Goal: Task Accomplishment & Management: Complete application form

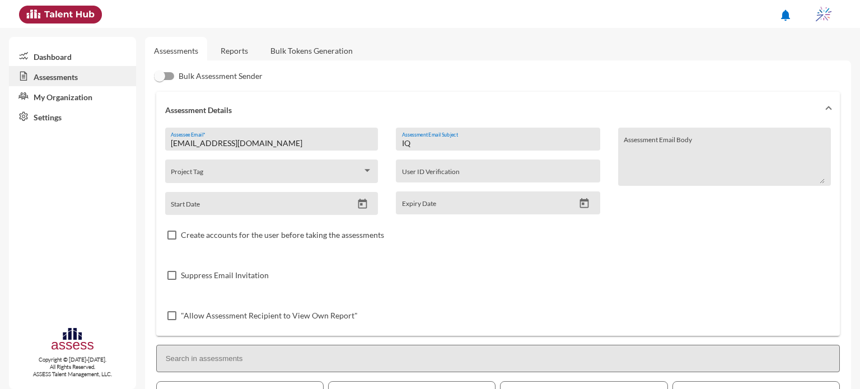
drag, startPoint x: 437, startPoint y: 147, endPoint x: 271, endPoint y: 167, distance: 167.5
click at [271, 167] on div "internal.opportunity@ibnsina-pharma.com Assessee Email * Project Tag Start Date…" at bounding box center [498, 232] width 666 height 208
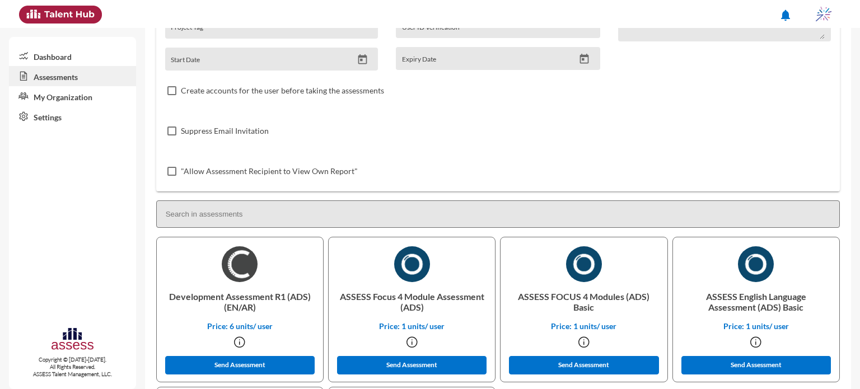
scroll to position [311, 0]
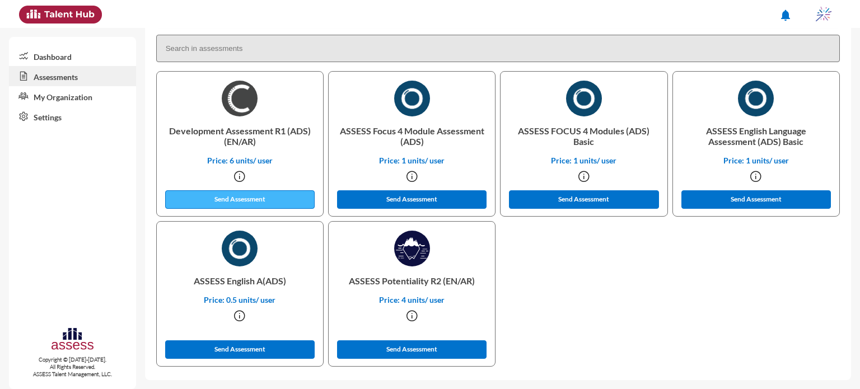
type input "OCM"
click at [244, 204] on button "Send Assessment" at bounding box center [240, 199] width 150 height 18
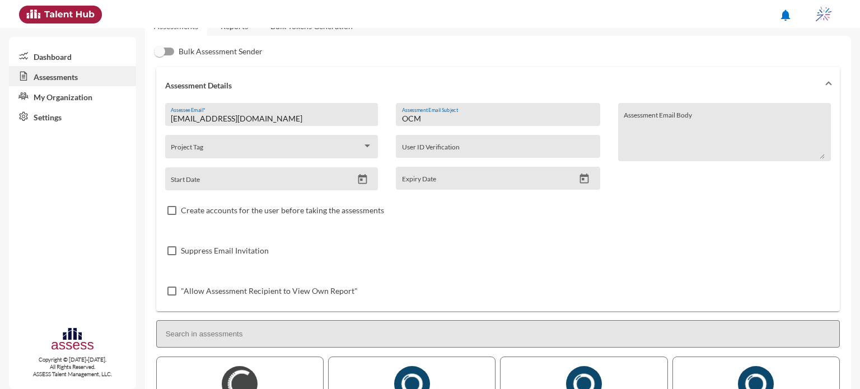
scroll to position [0, 0]
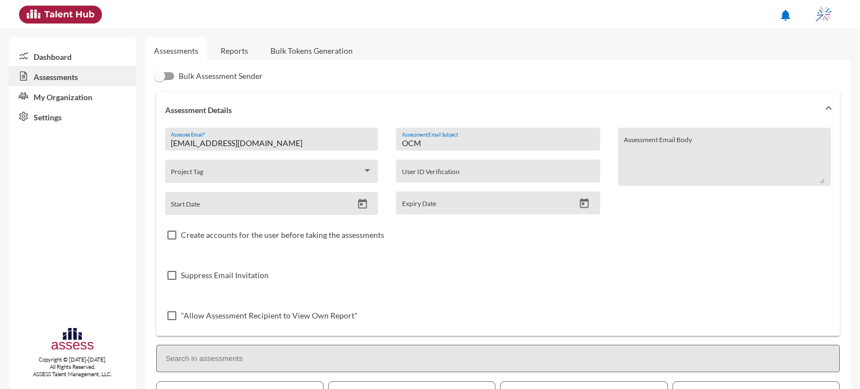
click at [235, 40] on link "Reports" at bounding box center [234, 50] width 45 height 27
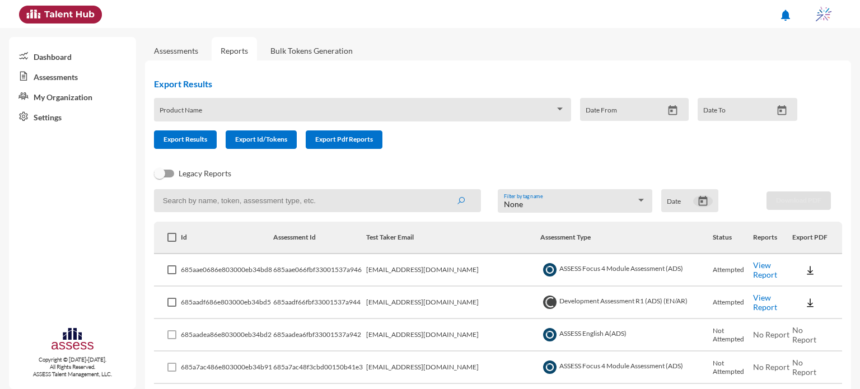
click at [693, 200] on button "Open calendar" at bounding box center [703, 201] width 20 height 12
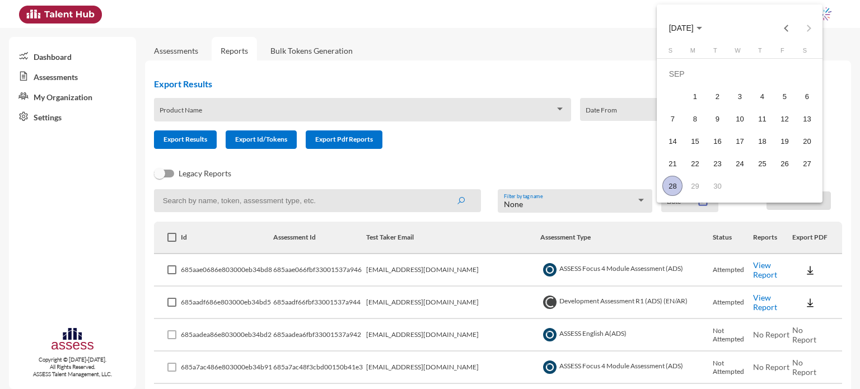
click at [675, 189] on div "28" at bounding box center [672, 186] width 20 height 20
type input "9/28/2025"
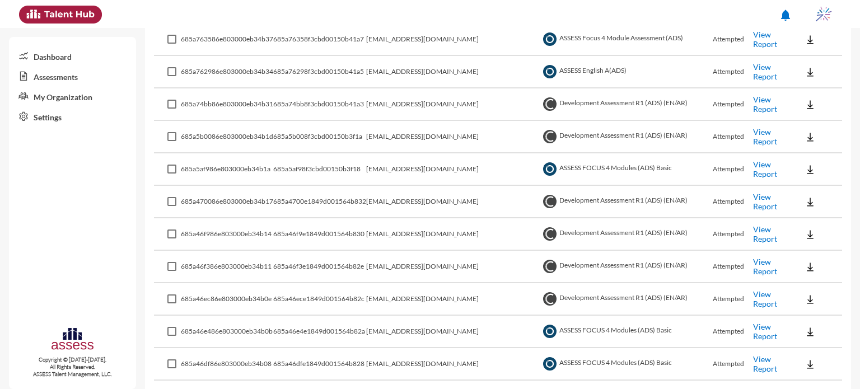
scroll to position [1298, 0]
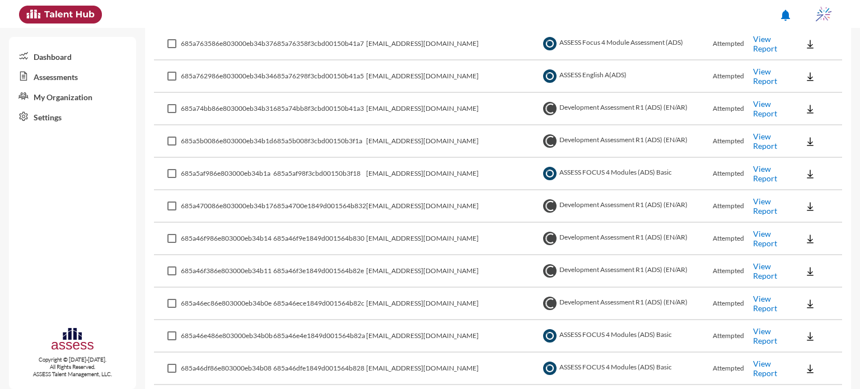
click at [762, 134] on link "View Report" at bounding box center [765, 141] width 24 height 19
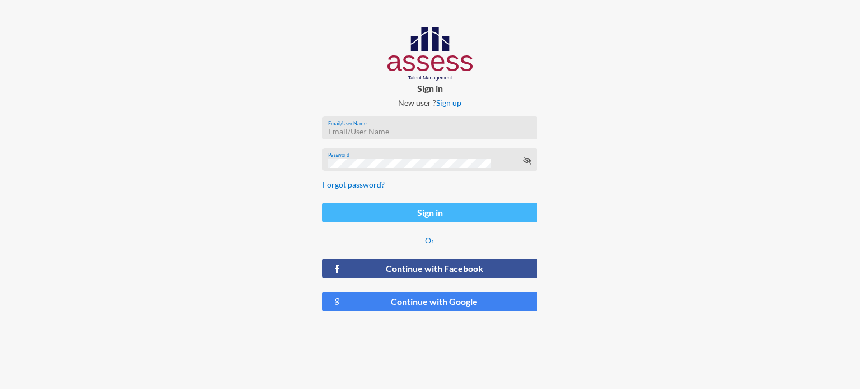
type input "hr@ibnsina-pharma.com"
click at [413, 213] on button "Sign in" at bounding box center [430, 213] width 215 height 20
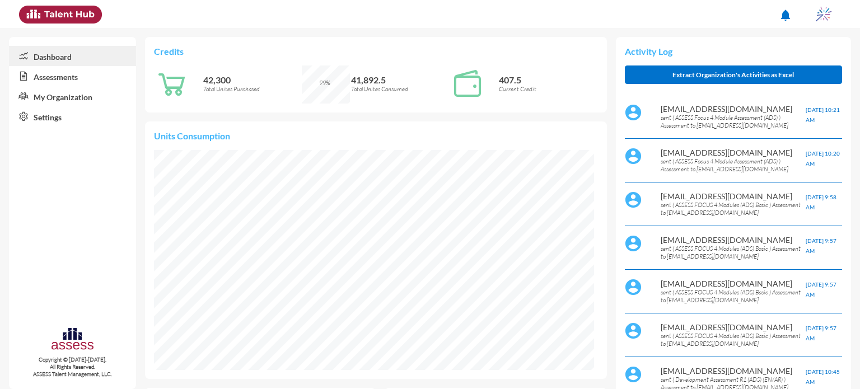
scroll to position [99, 211]
click at [18, 76] on icon at bounding box center [21, 76] width 25 height 11
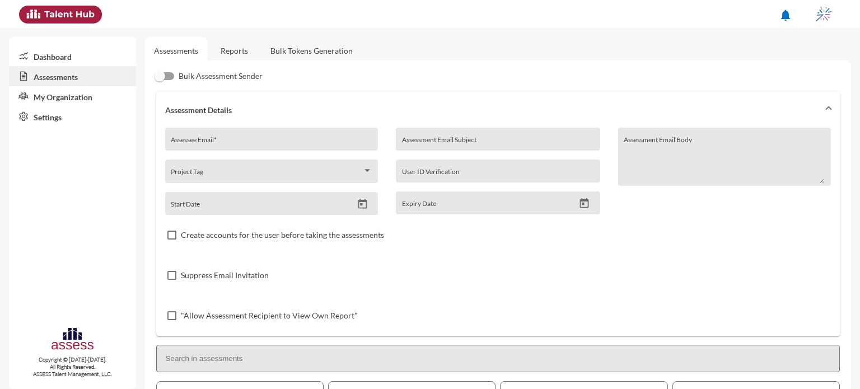
click at [242, 44] on link "Reports" at bounding box center [234, 50] width 45 height 27
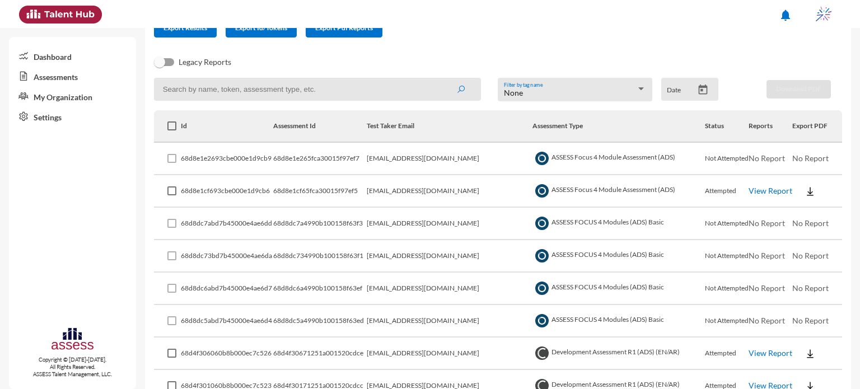
scroll to position [112, 0]
click at [749, 190] on link "View Report" at bounding box center [771, 190] width 44 height 10
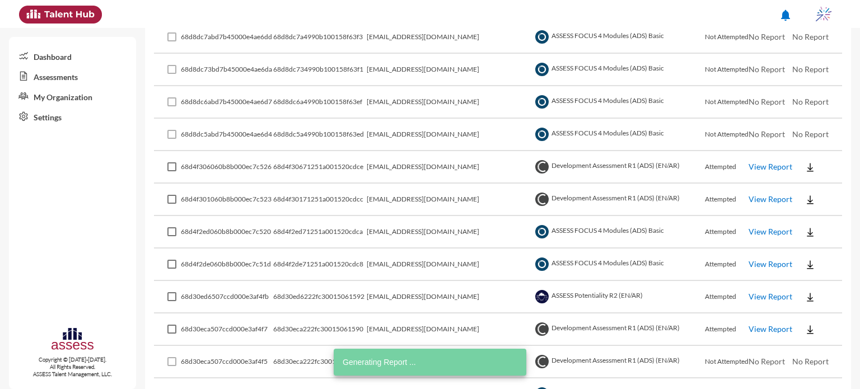
scroll to position [300, 0]
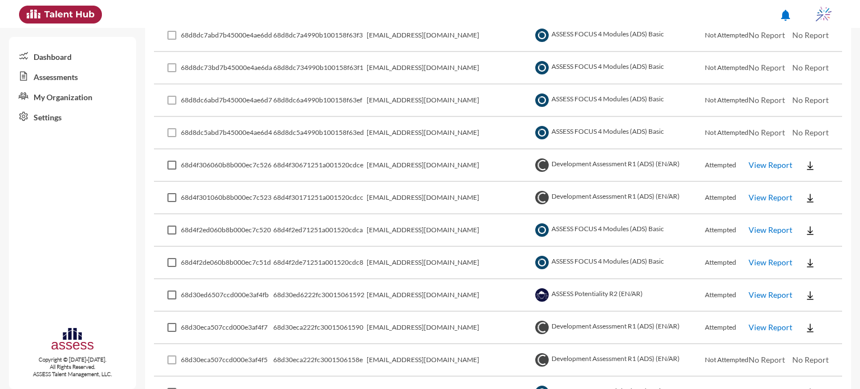
click at [774, 166] on link "View Report" at bounding box center [771, 165] width 44 height 10
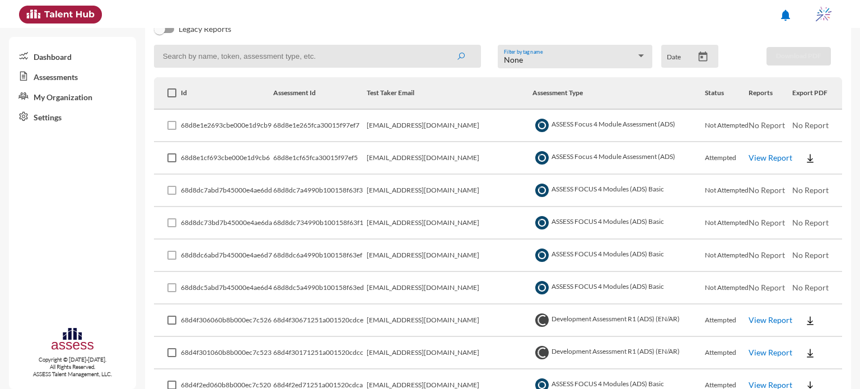
scroll to position [0, 0]
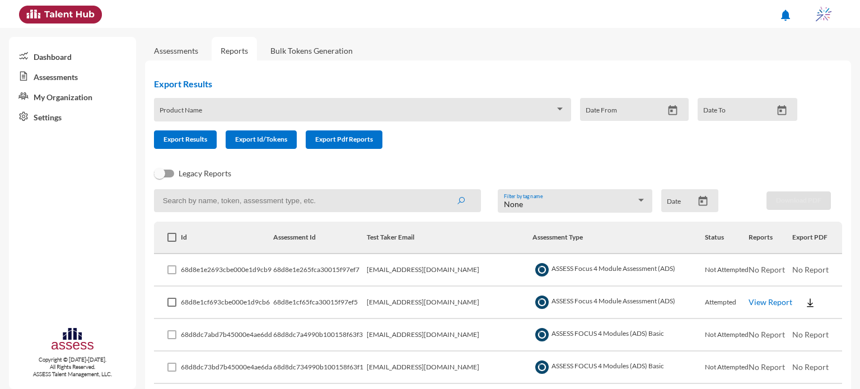
click at [178, 44] on link "Assessments" at bounding box center [176, 50] width 62 height 27
click at [185, 49] on link "Assessments" at bounding box center [176, 51] width 44 height 10
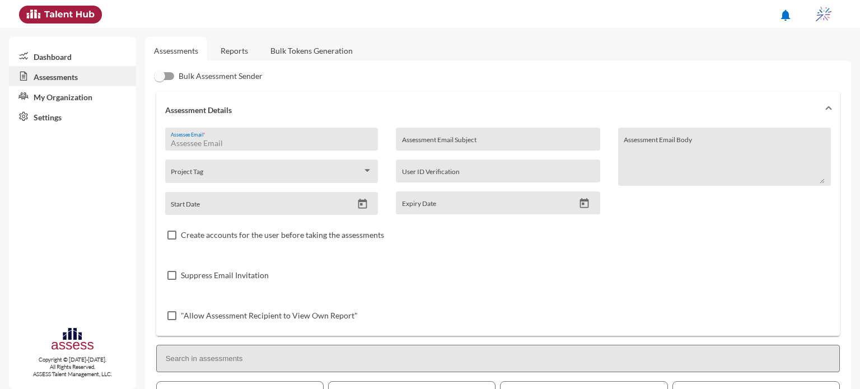
click at [225, 146] on input "Assessee Email *" at bounding box center [271, 143] width 201 height 9
type input "I"
type input "internal.opportunity@ibnsina-pharma.com"
click at [430, 142] on input "Assessment Email Subject" at bounding box center [498, 143] width 192 height 9
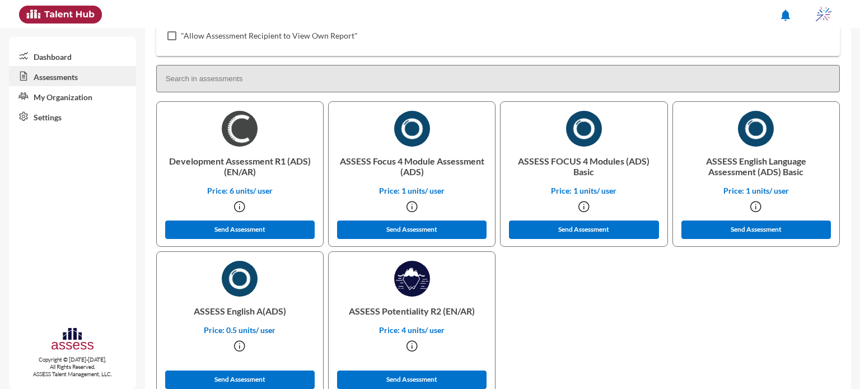
scroll to position [311, 0]
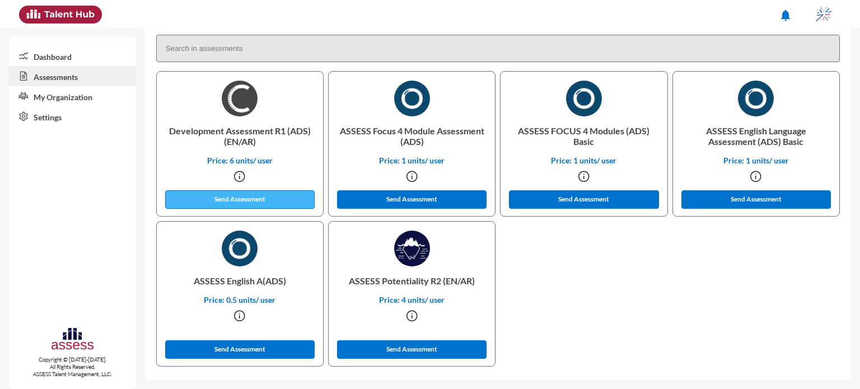
type input "OCM"
click at [260, 202] on button "Send Assessment" at bounding box center [240, 199] width 150 height 18
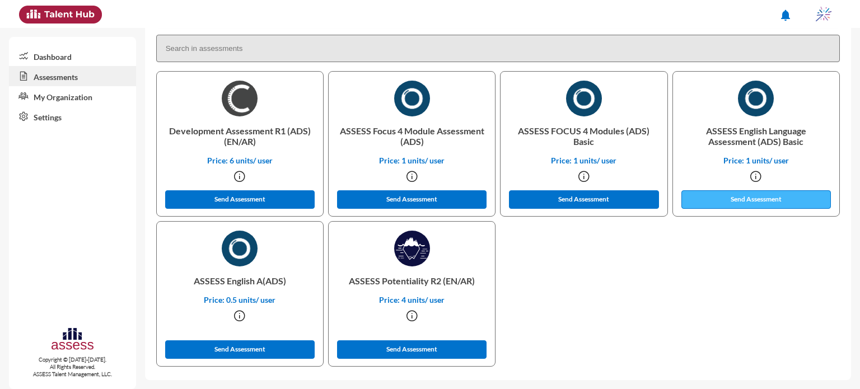
scroll to position [0, 0]
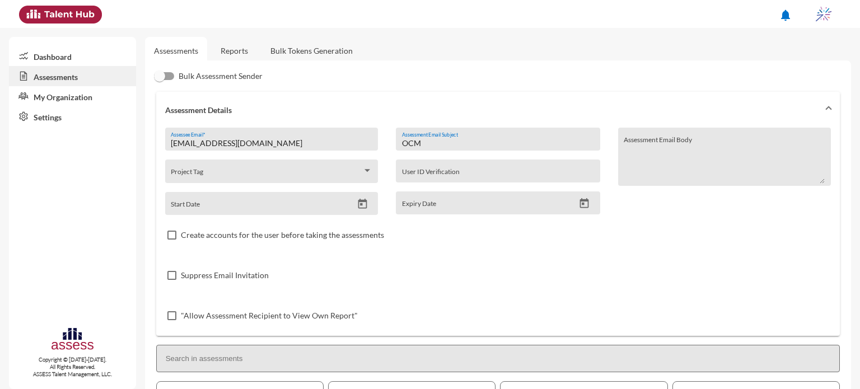
click at [240, 50] on link "Reports" at bounding box center [234, 50] width 45 height 27
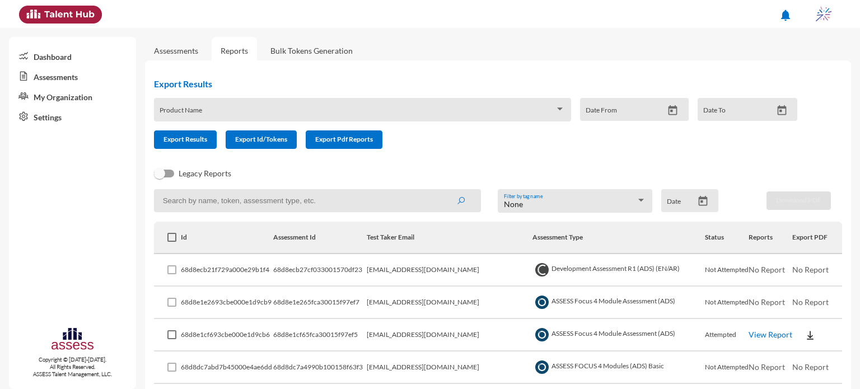
click at [530, 137] on form "Product Name Date From Date To Export Results Export Id/Tokens Export Pdf Repor…" at bounding box center [480, 123] width 652 height 51
